Goal: Transaction & Acquisition: Book appointment/travel/reservation

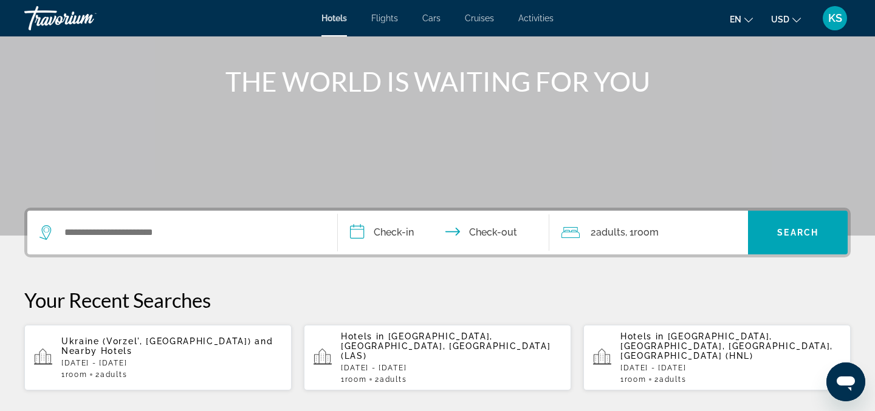
scroll to position [139, 0]
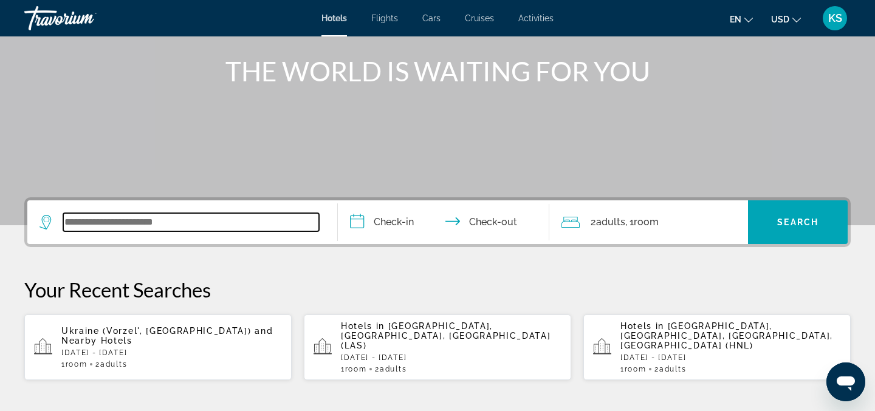
click at [75, 221] on input "Search widget" at bounding box center [191, 222] width 256 height 18
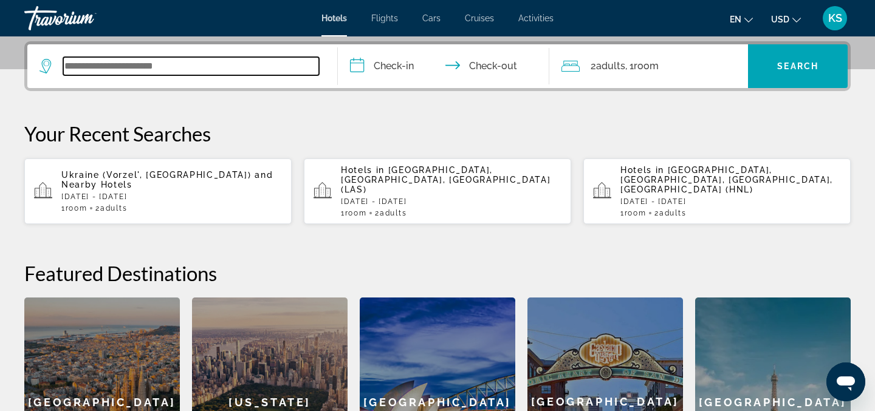
scroll to position [297, 0]
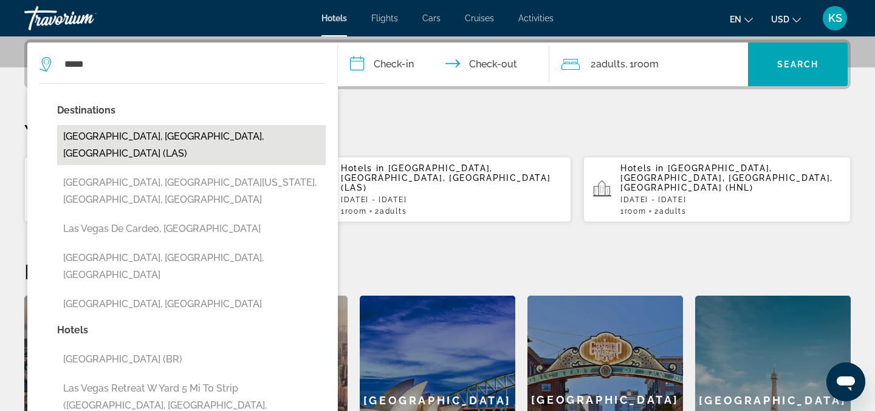
click at [142, 135] on button "[GEOGRAPHIC_DATA], [GEOGRAPHIC_DATA], [GEOGRAPHIC_DATA] (LAS)" at bounding box center [191, 145] width 269 height 40
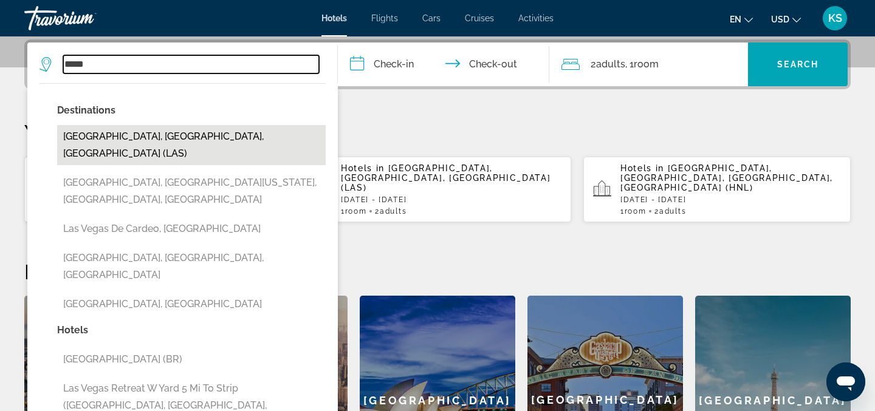
type input "**********"
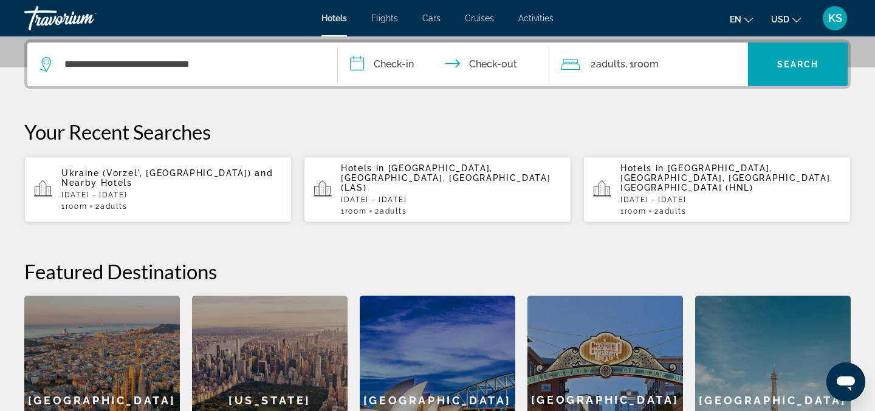
click at [397, 60] on input "**********" at bounding box center [446, 66] width 216 height 47
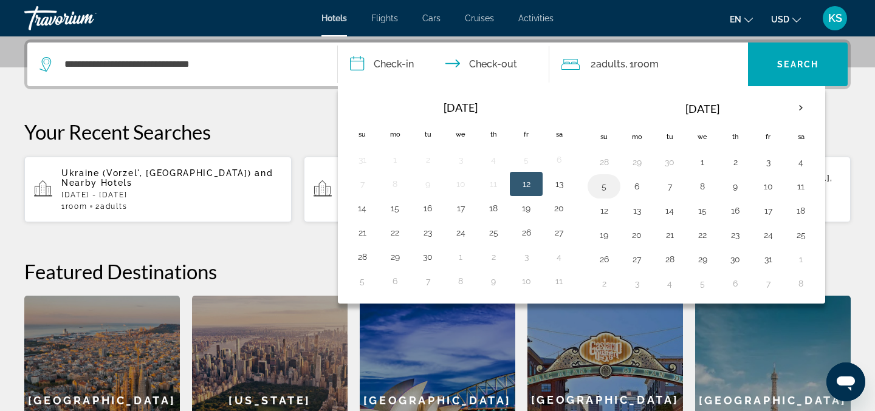
click at [611, 183] on button "5" at bounding box center [603, 186] width 19 height 17
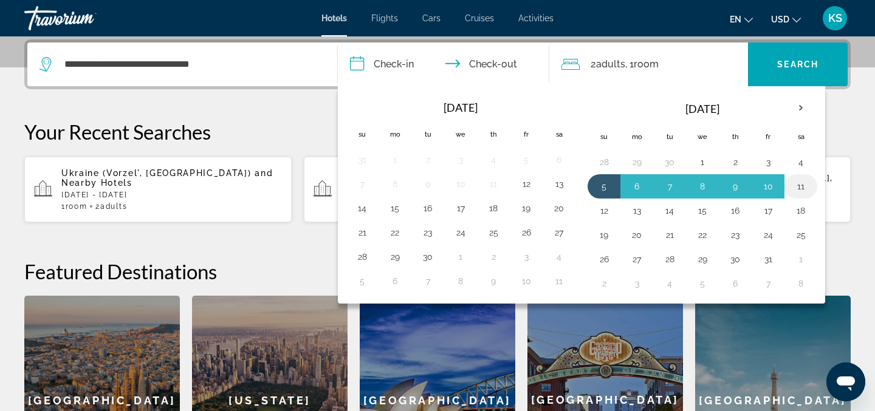
click at [802, 184] on button "11" at bounding box center [800, 186] width 19 height 17
type input "**********"
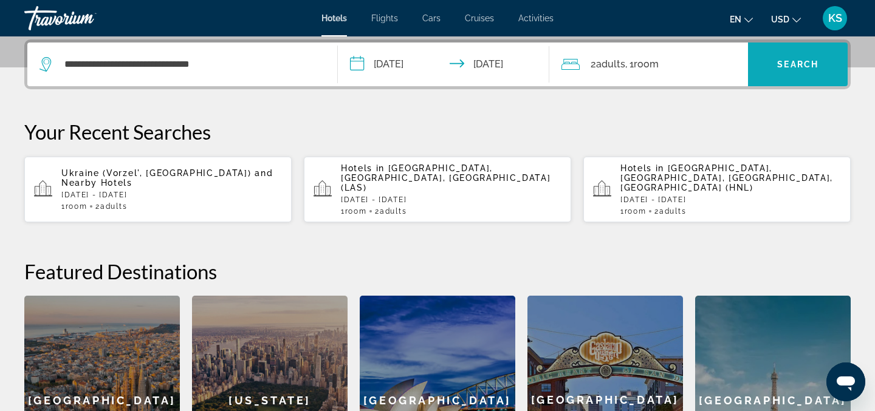
click at [783, 54] on span "Search widget" at bounding box center [798, 64] width 100 height 29
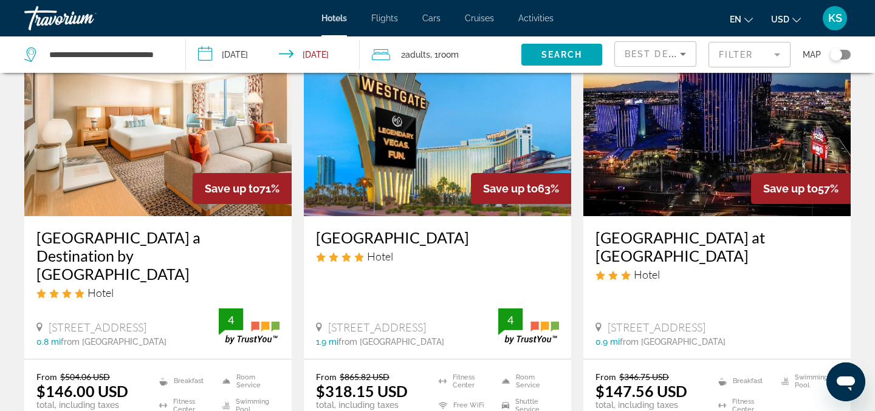
scroll to position [101, 0]
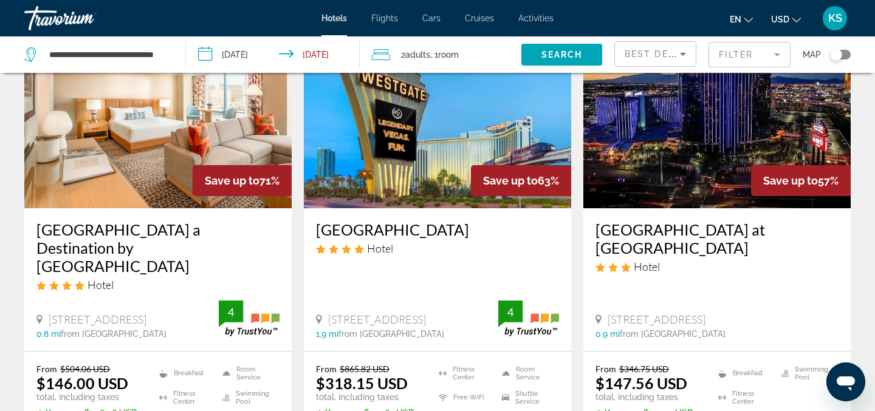
click at [100, 223] on h3 "[GEOGRAPHIC_DATA] a Destination by [GEOGRAPHIC_DATA]" at bounding box center [157, 248] width 243 height 55
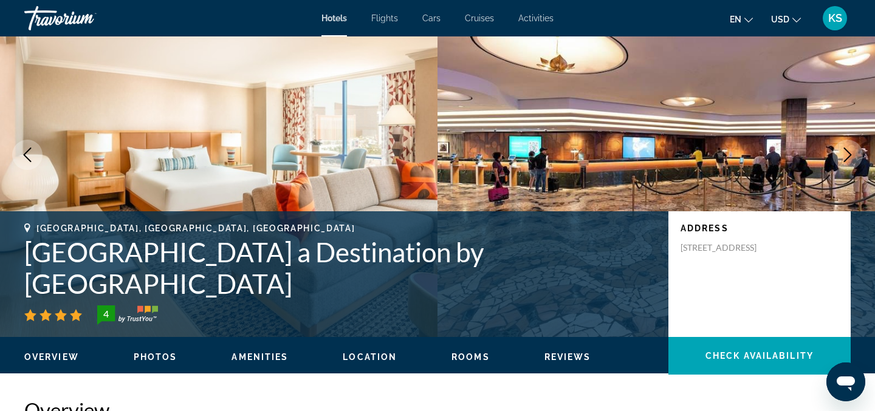
scroll to position [70, 0]
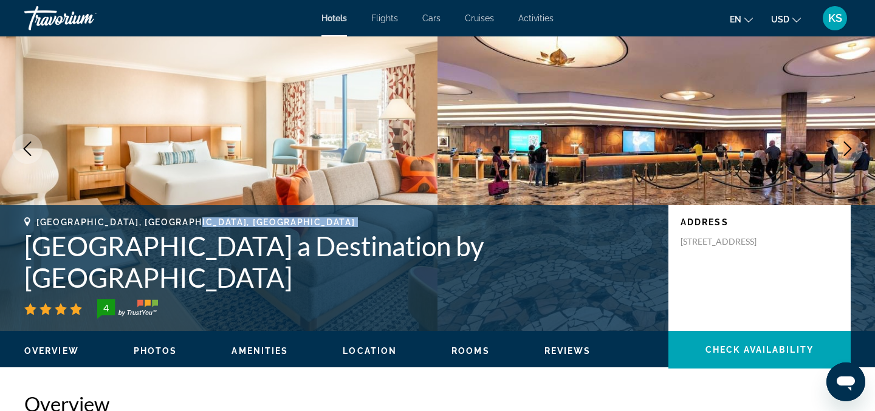
drag, startPoint x: 25, startPoint y: 274, endPoint x: 455, endPoint y: 250, distance: 430.3
click at [455, 250] on div "[GEOGRAPHIC_DATA], [GEOGRAPHIC_DATA], [GEOGRAPHIC_DATA] a Destination by [GEOGR…" at bounding box center [340, 268] width 632 height 101
click at [28, 277] on h1 "[GEOGRAPHIC_DATA] a Destination by [GEOGRAPHIC_DATA]" at bounding box center [340, 261] width 632 height 63
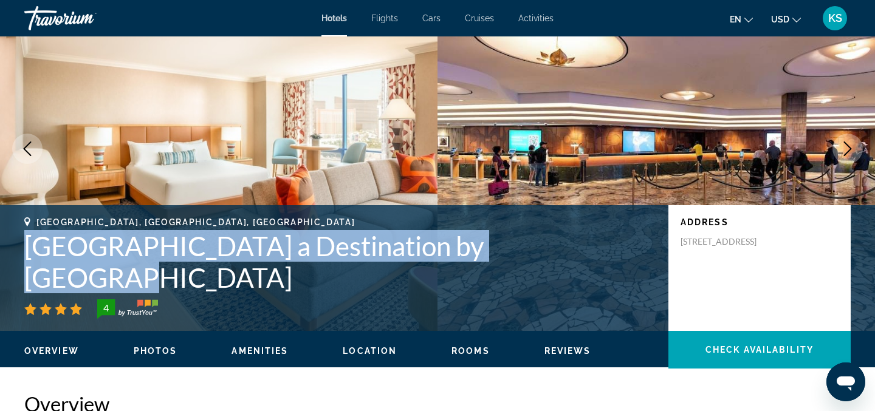
drag, startPoint x: 28, startPoint y: 277, endPoint x: 530, endPoint y: 287, distance: 502.1
click at [530, 287] on h1 "[GEOGRAPHIC_DATA] a Destination by [GEOGRAPHIC_DATA]" at bounding box center [340, 261] width 632 height 63
copy h1 "[GEOGRAPHIC_DATA] a Destination by Hyatt H"
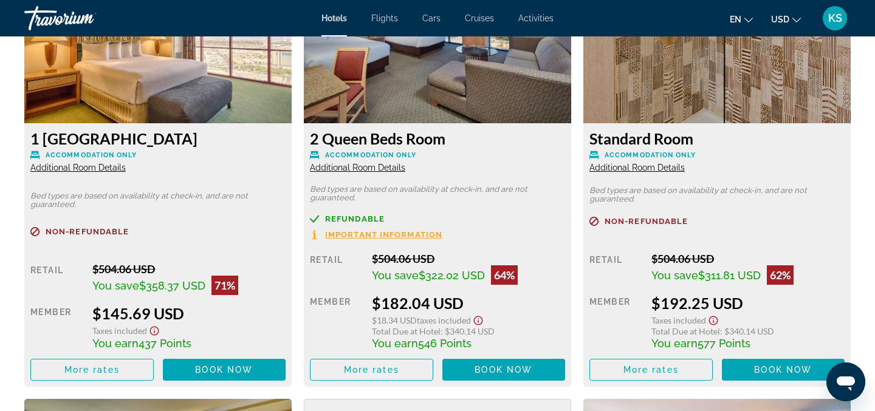
scroll to position [1752, 0]
